Goal: Task Accomplishment & Management: Complete application form

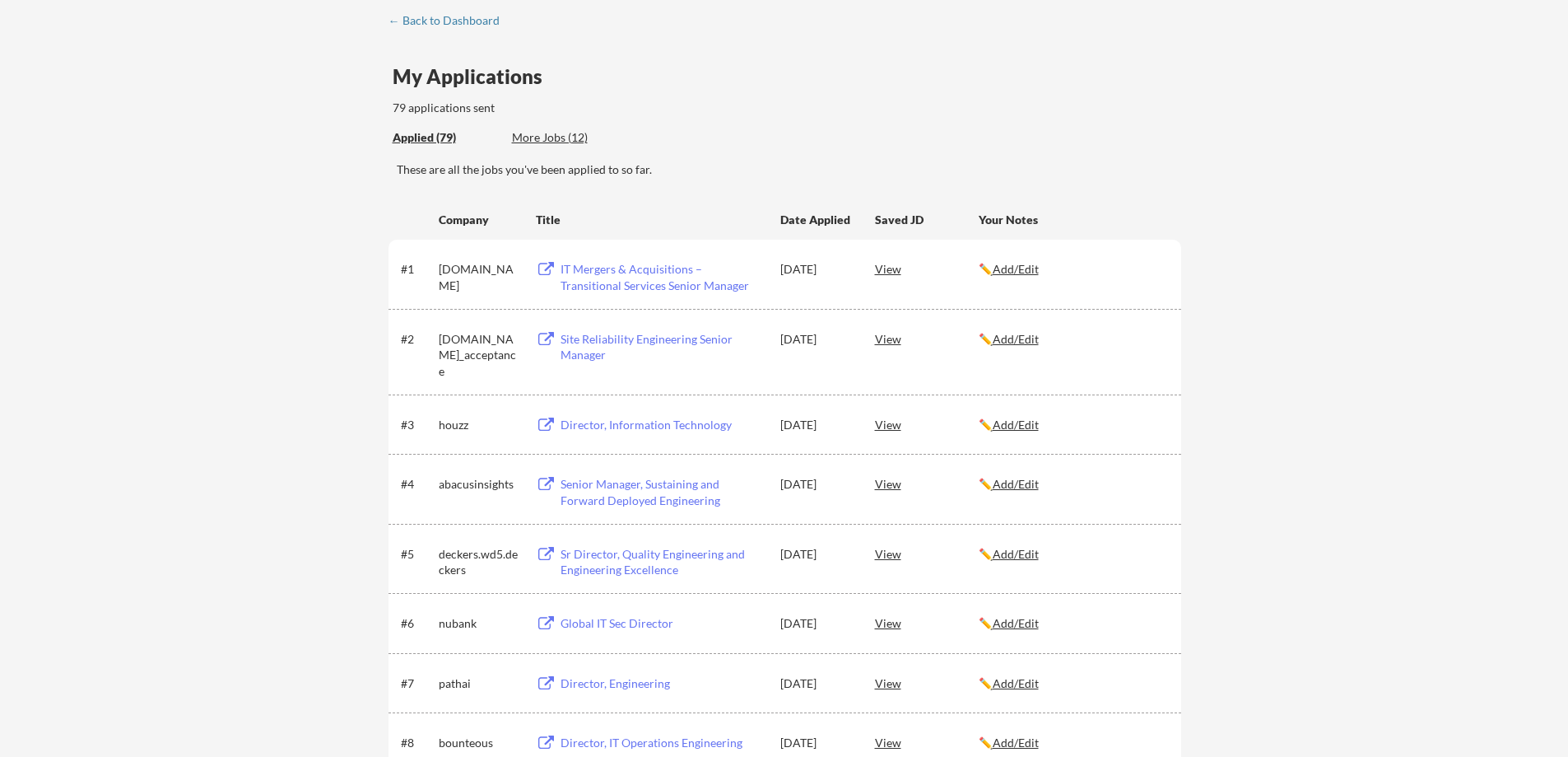
scroll to position [83, 0]
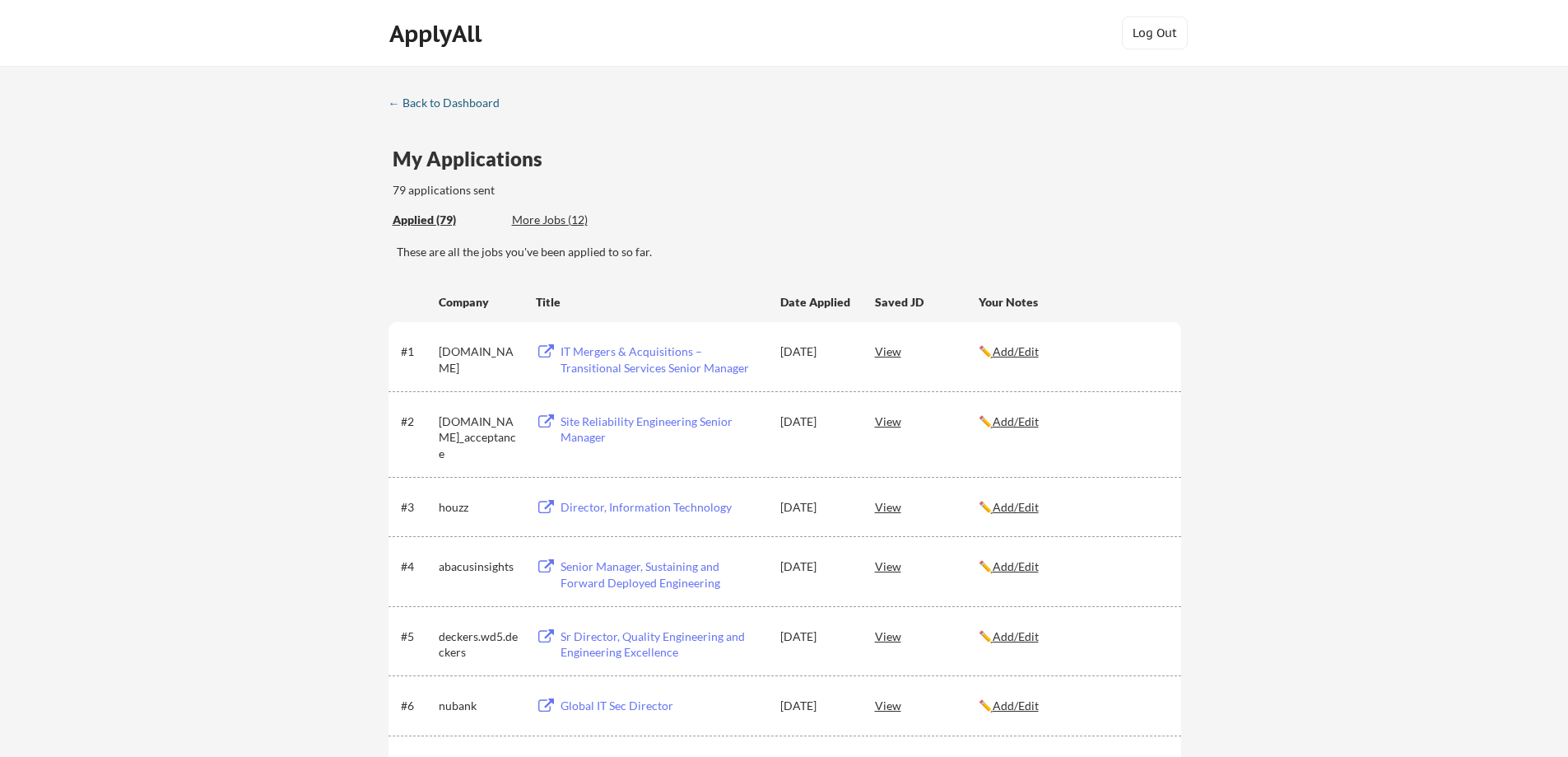
click at [421, 102] on div "← Back to Dashboard" at bounding box center [450, 103] width 123 height 12
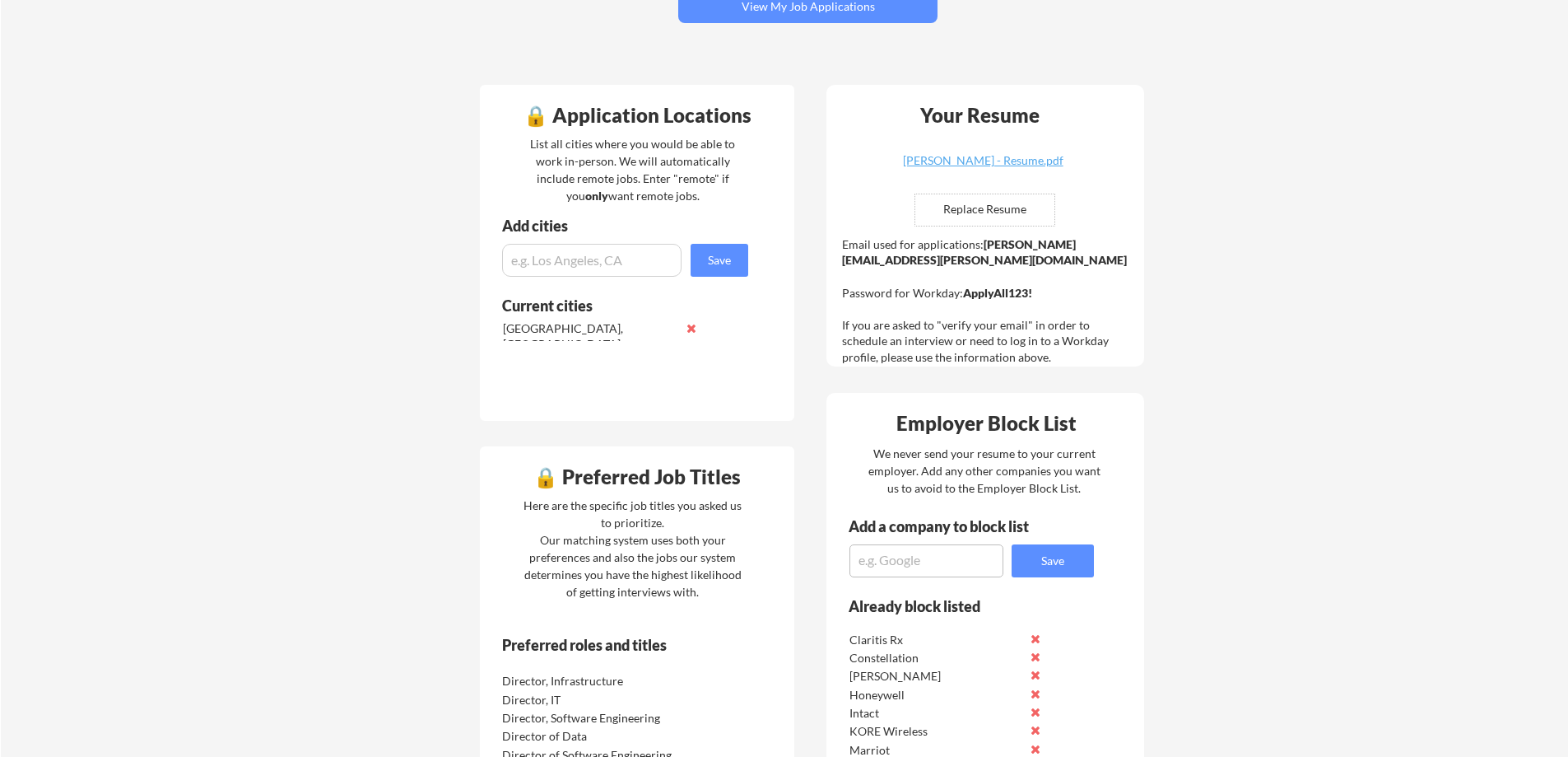
scroll to position [165, 0]
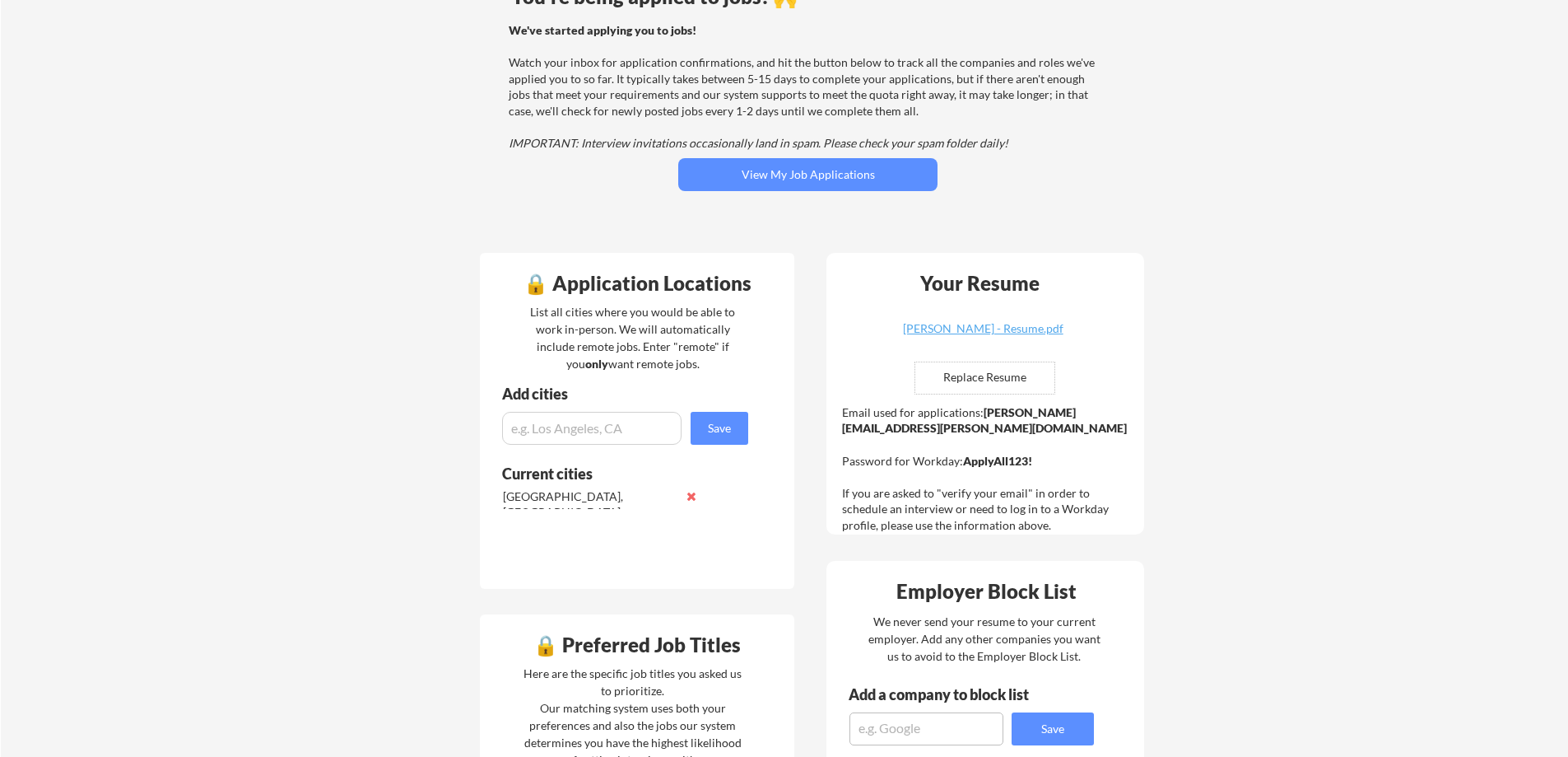
click at [968, 370] on input "file" at bounding box center [984, 378] width 139 height 32
type input "C:\fakepath\[PERSON_NAME] - Resume.pdf"
click at [991, 454] on strong "ApplyAll123!" at bounding box center [997, 460] width 69 height 14
copy strong "ApplyAll123!"
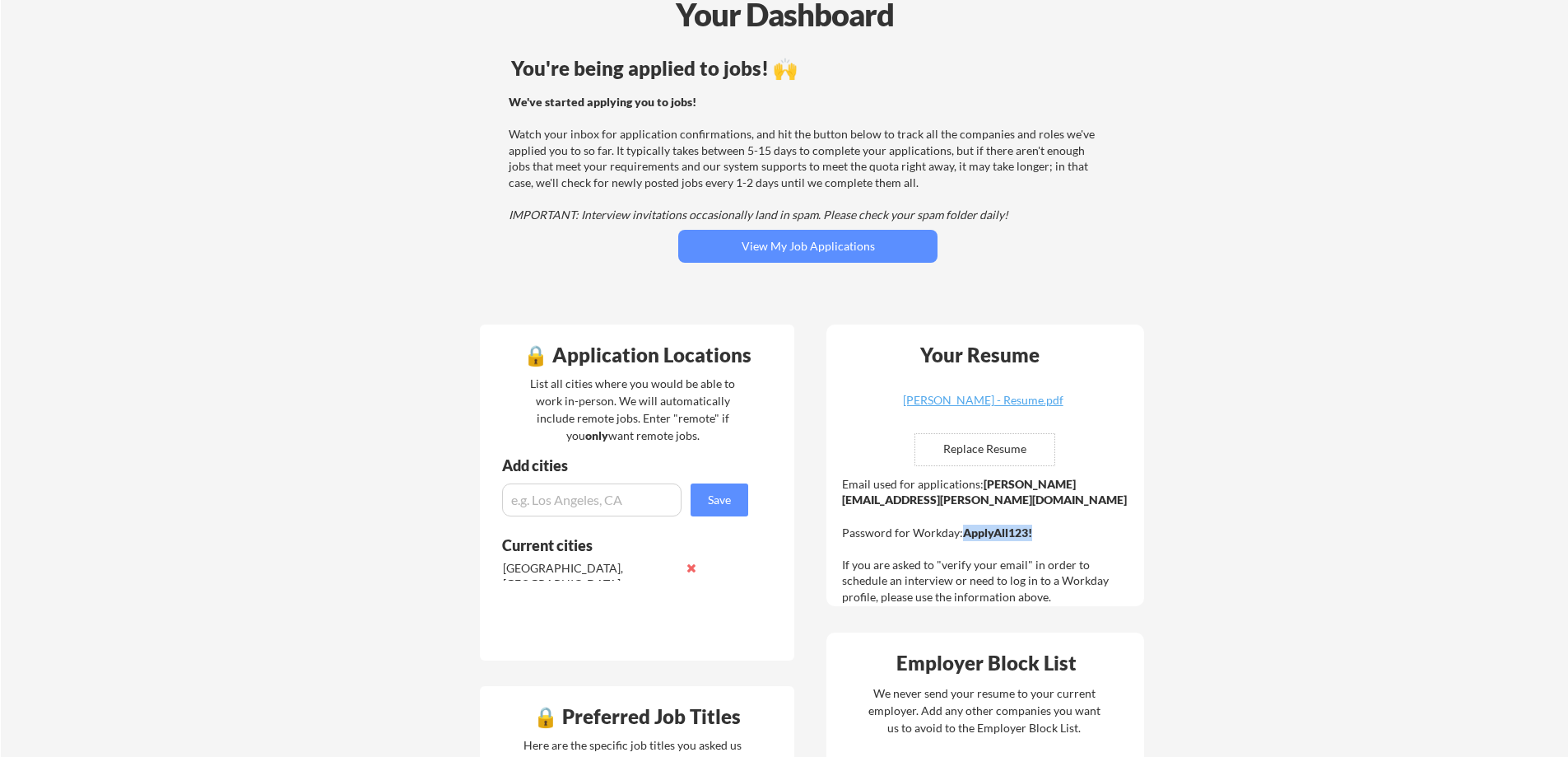
scroll to position [0, 0]
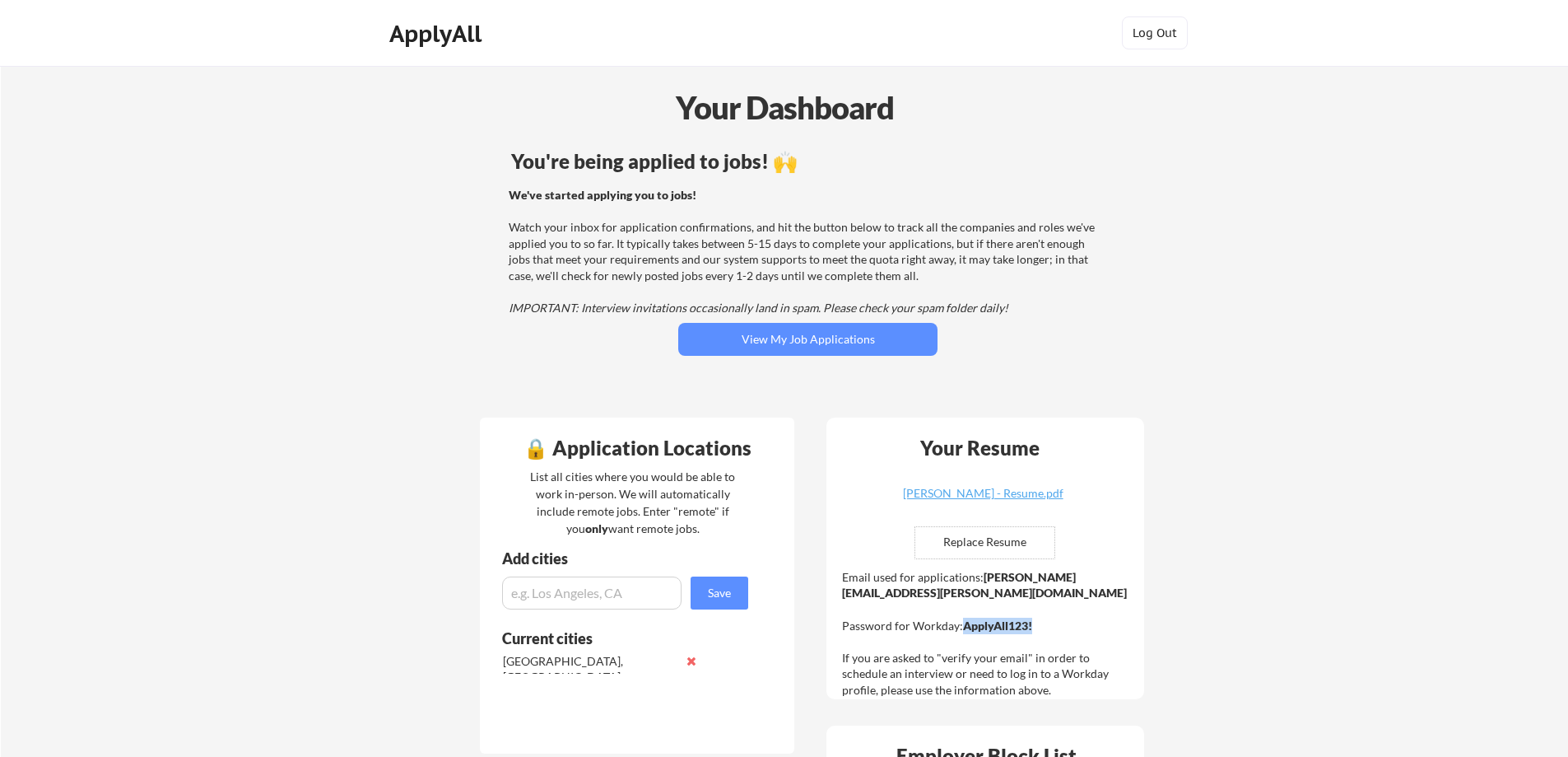
copy strong "ApplyAll123!"
